Goal: Transaction & Acquisition: Purchase product/service

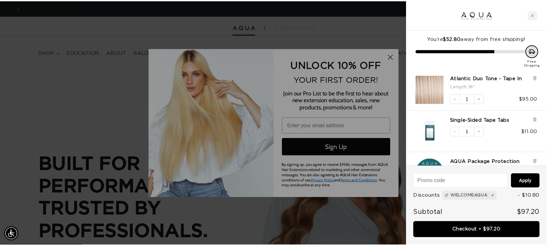
scroll to position [0, 507]
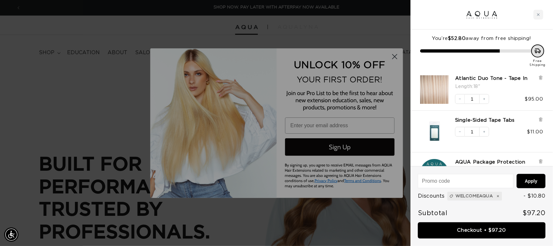
click at [395, 59] on div at bounding box center [276, 123] width 553 height 246
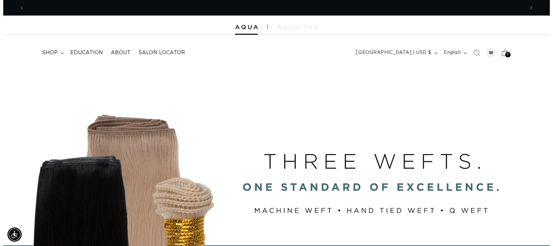
scroll to position [0, 0]
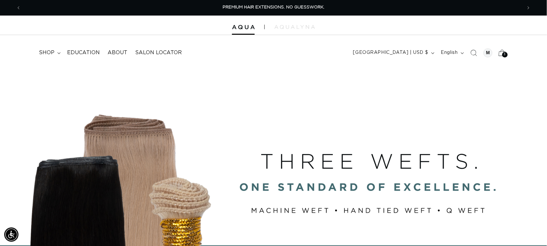
click at [503, 52] on div "3 3" at bounding box center [505, 55] width 6 height 6
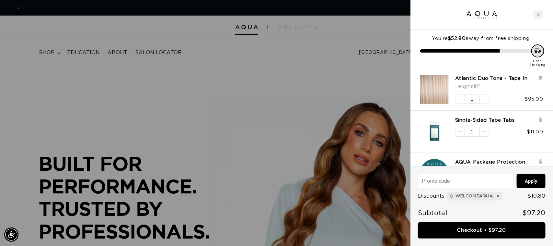
scroll to position [0, 507]
click at [453, 182] on input at bounding box center [465, 181] width 95 height 14
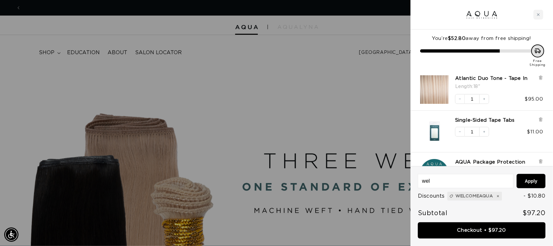
scroll to position [0, 0]
type input "w"
type input "Welcome AQUA"
click at [529, 179] on button "Apply" at bounding box center [531, 181] width 29 height 14
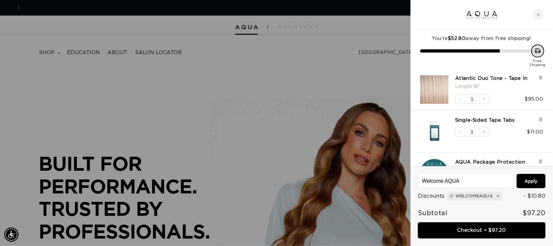
scroll to position [0, 0]
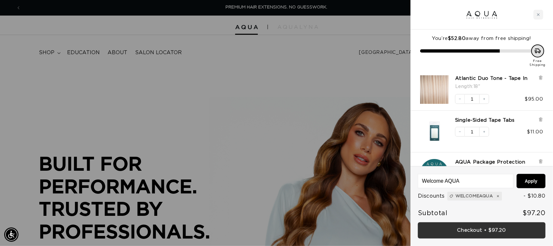
click at [472, 232] on link "Checkout • $97.20" at bounding box center [482, 230] width 128 height 17
